Goal: Information Seeking & Learning: Learn about a topic

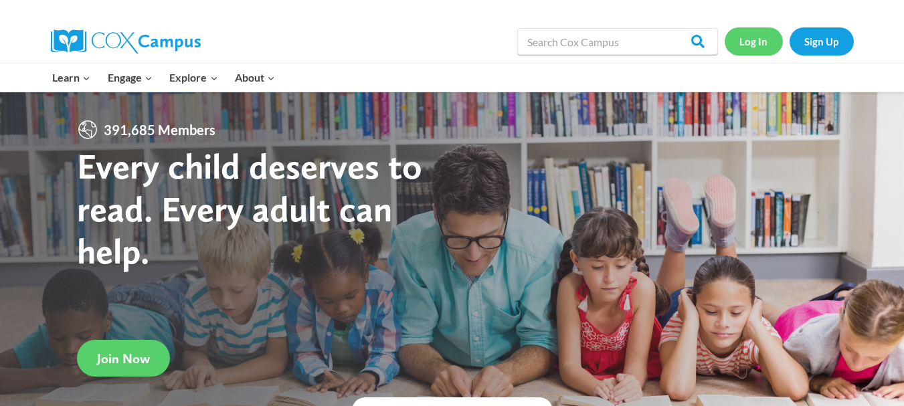
click at [754, 42] on link "Log In" at bounding box center [753, 40] width 58 height 27
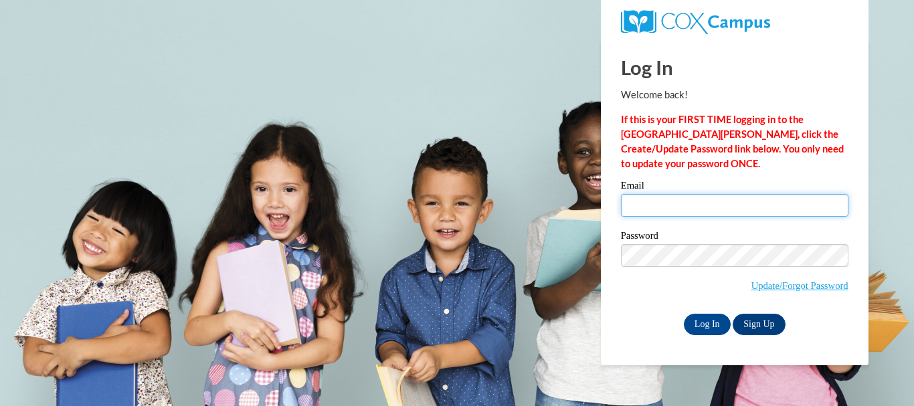
click at [682, 210] on input "Email" at bounding box center [734, 205] width 227 height 23
type input "atava229@gmail.com"
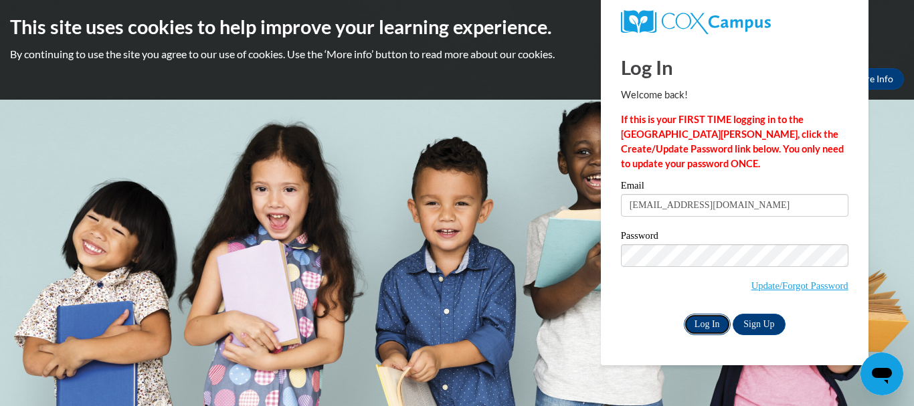
click at [704, 322] on input "Log In" at bounding box center [707, 324] width 47 height 21
click at [694, 320] on input "Log In" at bounding box center [707, 324] width 47 height 21
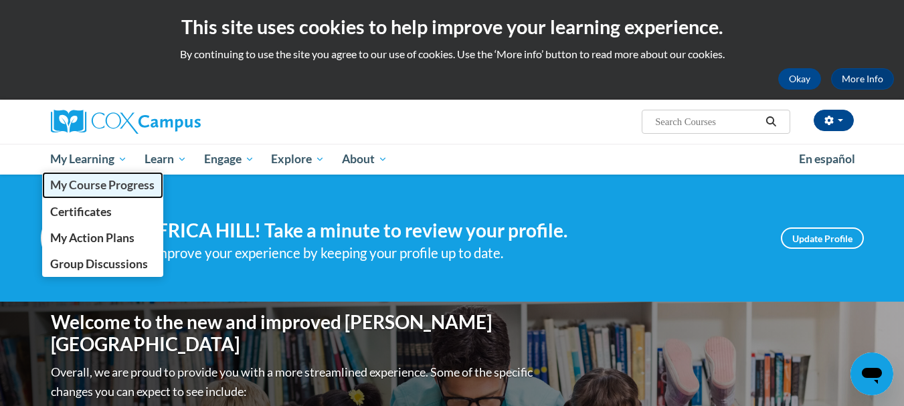
click at [110, 191] on span "My Course Progress" at bounding box center [102, 185] width 104 height 14
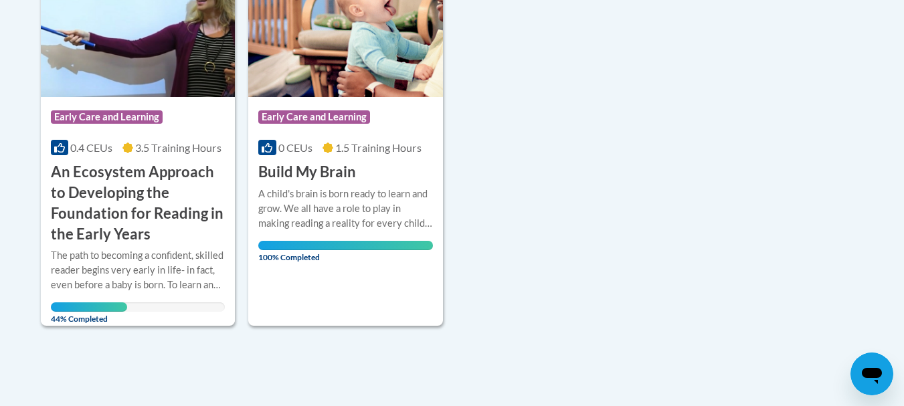
scroll to position [401, 0]
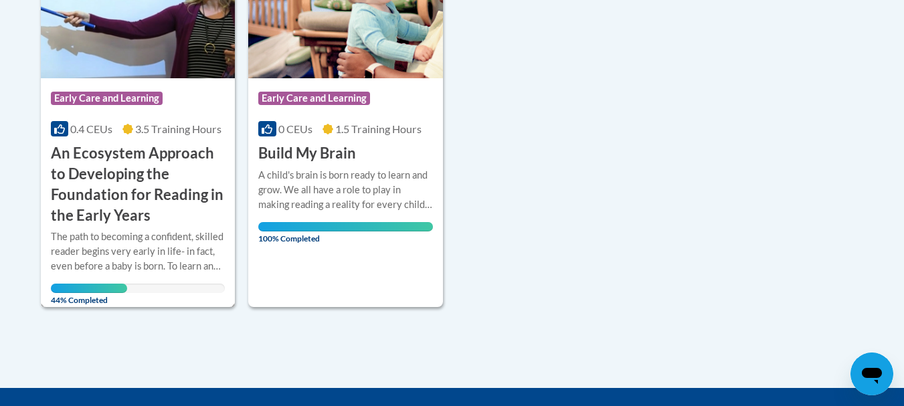
click at [113, 185] on h3 "An Ecosystem Approach to Developing the Foundation for Reading in the Early Yea…" at bounding box center [138, 184] width 175 height 82
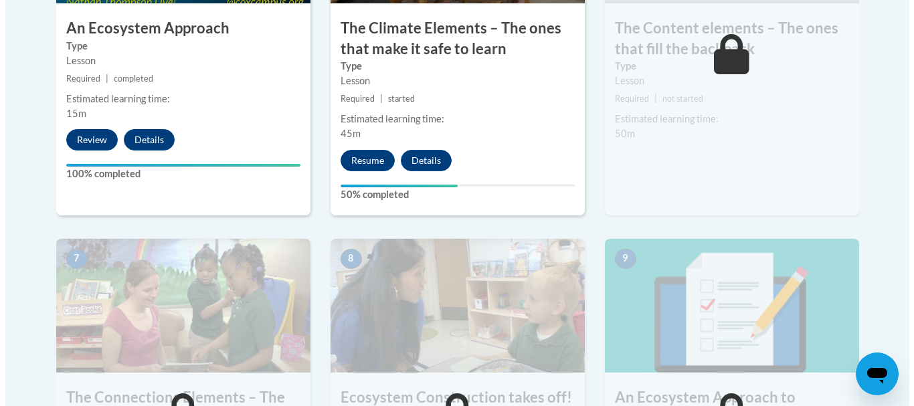
scroll to position [936, 0]
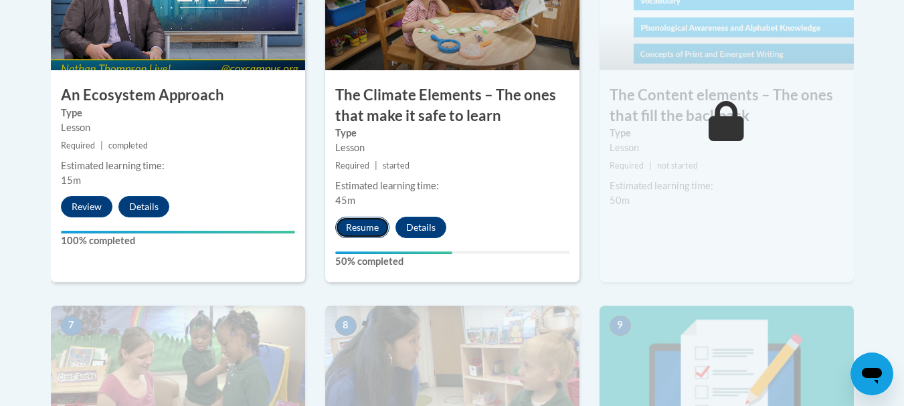
click at [363, 232] on button "Resume" at bounding box center [362, 227] width 54 height 21
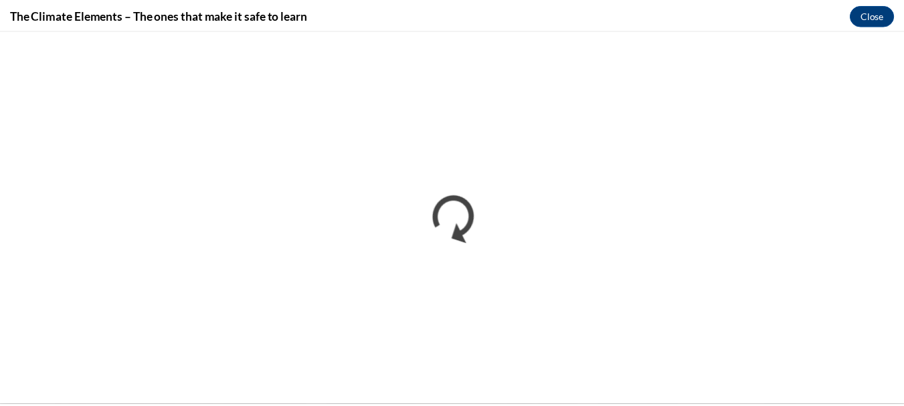
scroll to position [0, 0]
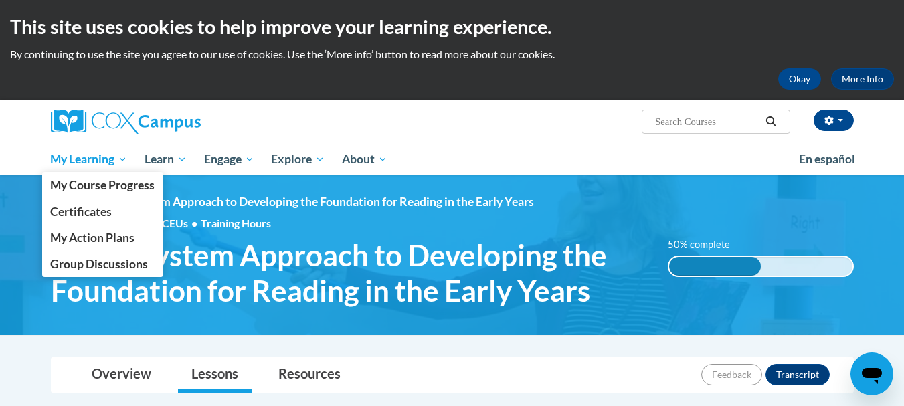
click at [88, 154] on span "My Learning" at bounding box center [88, 159] width 77 height 16
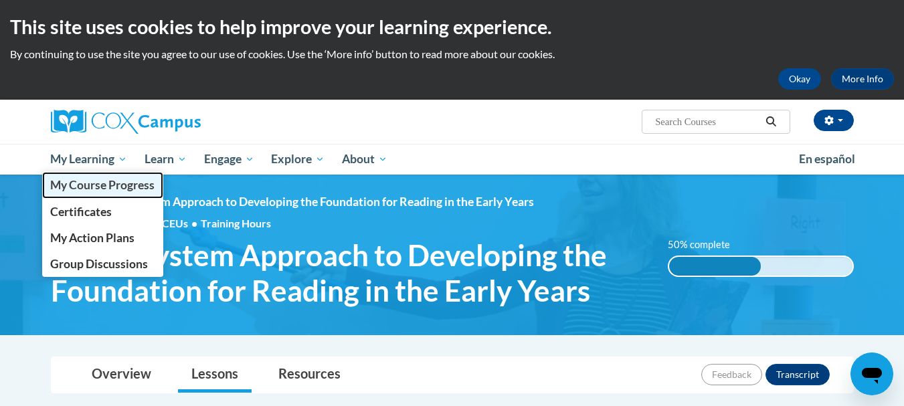
click at [88, 179] on span "My Course Progress" at bounding box center [102, 185] width 104 height 14
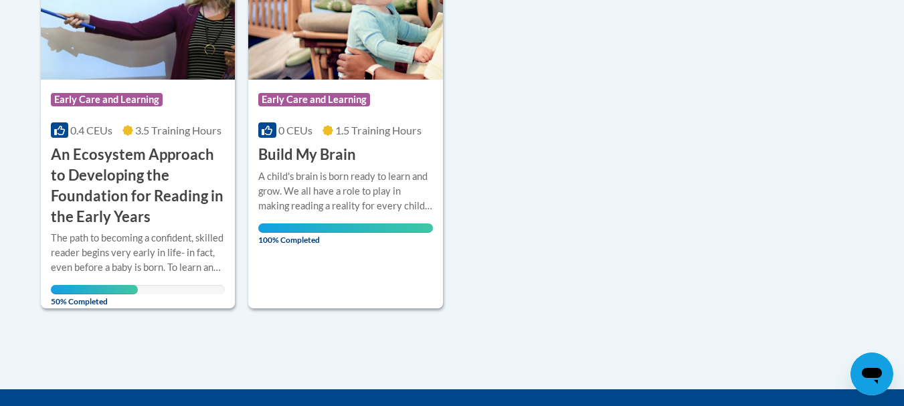
scroll to position [401, 0]
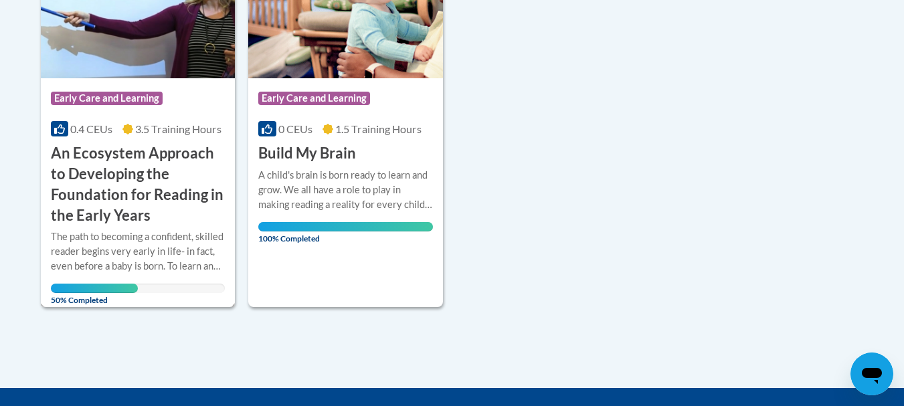
click at [138, 235] on div "The path to becoming a confident, skilled reader begins very early in life- in …" at bounding box center [138, 251] width 175 height 44
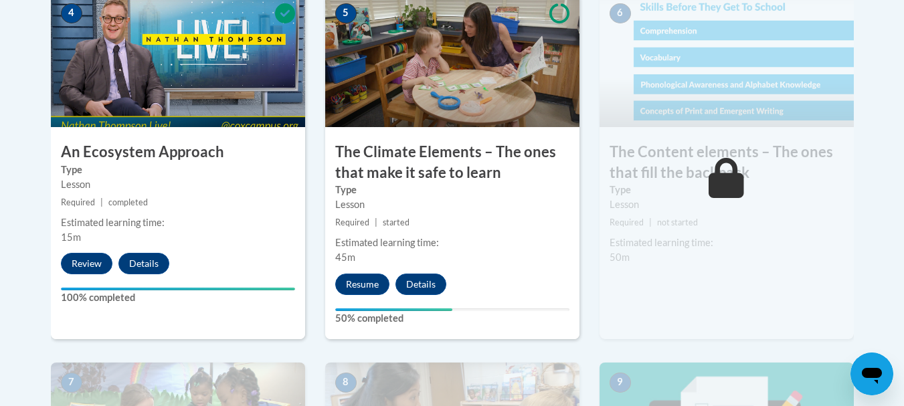
scroll to position [869, 0]
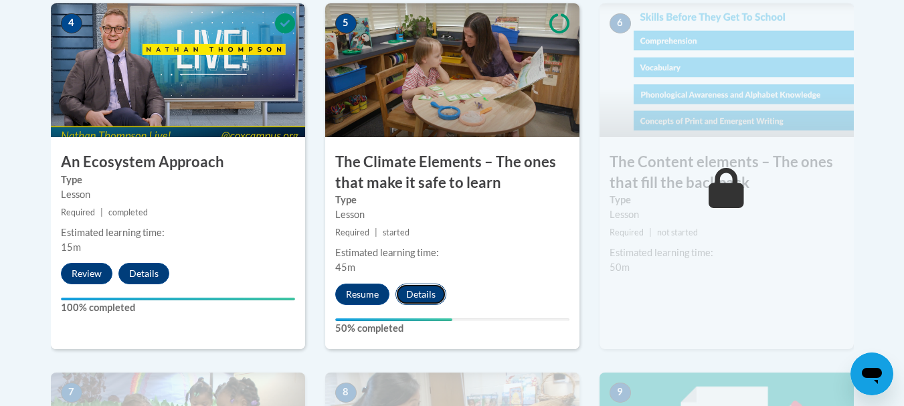
click at [424, 294] on button "Details" at bounding box center [420, 294] width 51 height 21
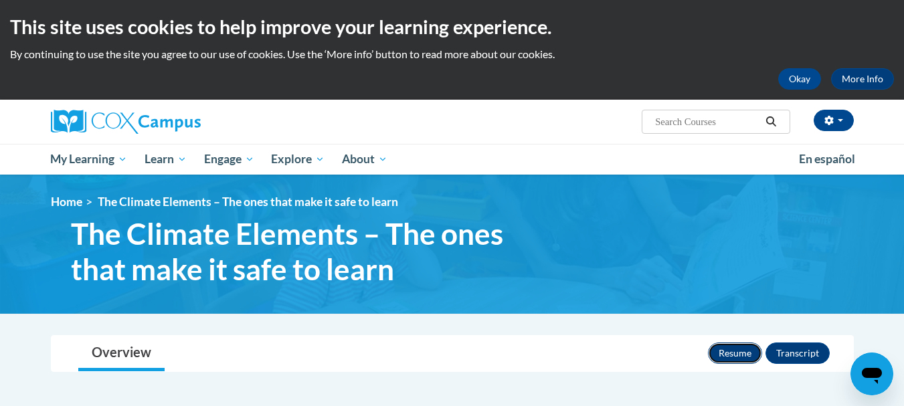
click at [734, 353] on button "Resume" at bounding box center [735, 352] width 54 height 21
click at [788, 347] on button "Transcript" at bounding box center [797, 352] width 64 height 21
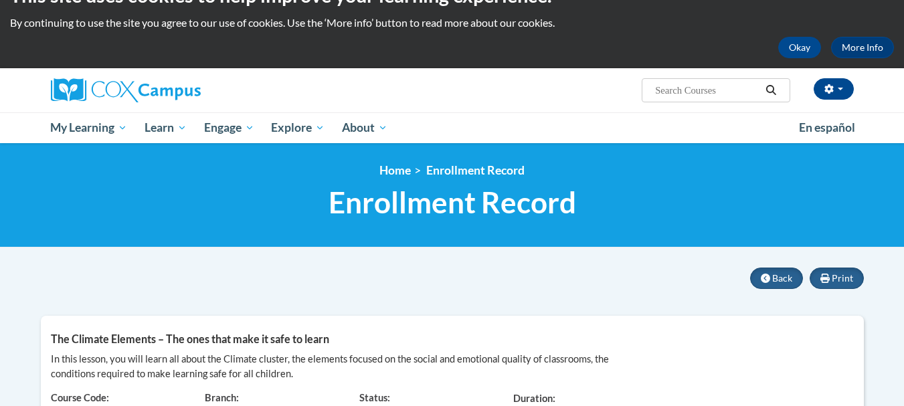
scroll to position [21, 0]
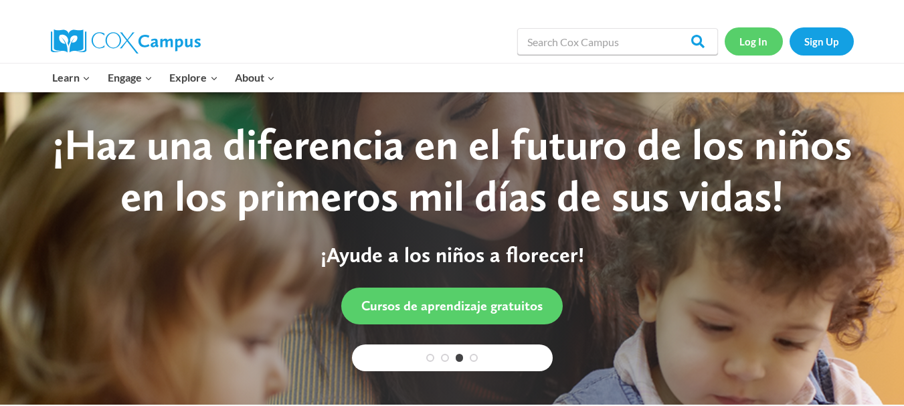
click at [762, 45] on link "Log In" at bounding box center [753, 40] width 58 height 27
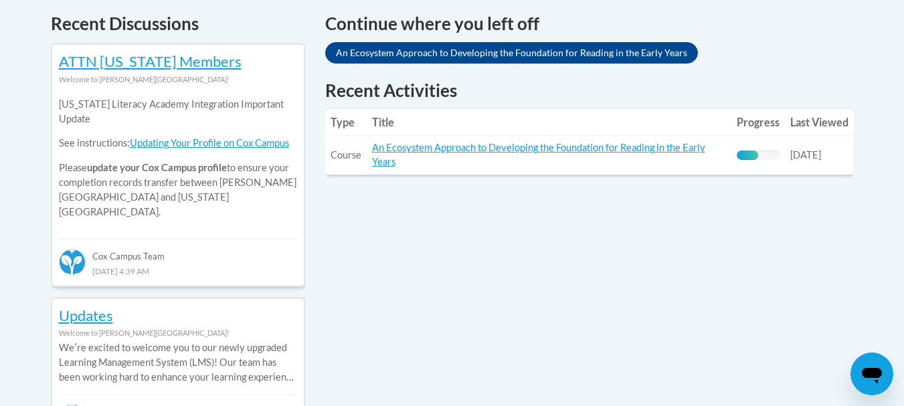
scroll to position [602, 0]
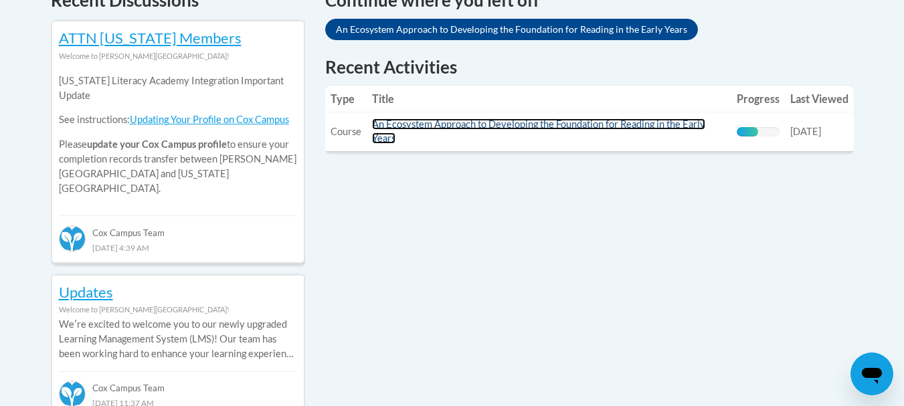
click at [447, 128] on link "An Ecosystem Approach to Developing the Foundation for Reading in the Early Yea…" at bounding box center [538, 130] width 333 height 25
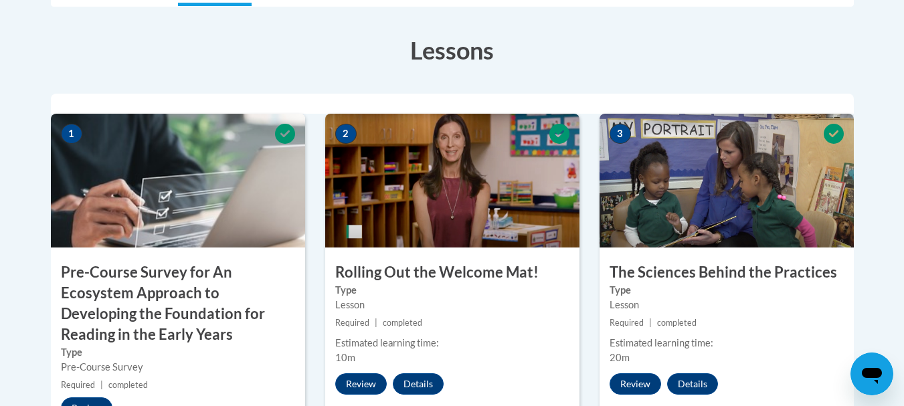
scroll to position [134, 0]
